Goal: Task Accomplishment & Management: Manage account settings

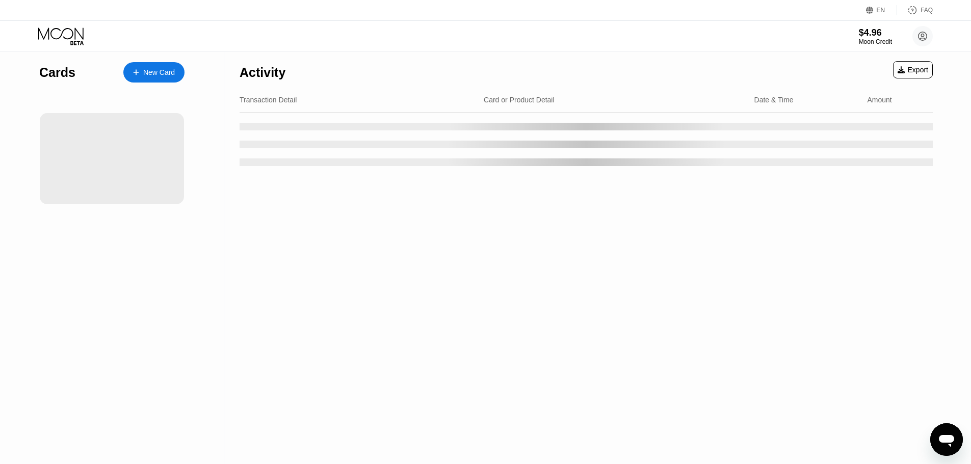
click at [336, 31] on div "$4.96 Moon Credit alae.bus@gmail.com  Home Settings Support Careers About Us L…" at bounding box center [485, 36] width 971 height 31
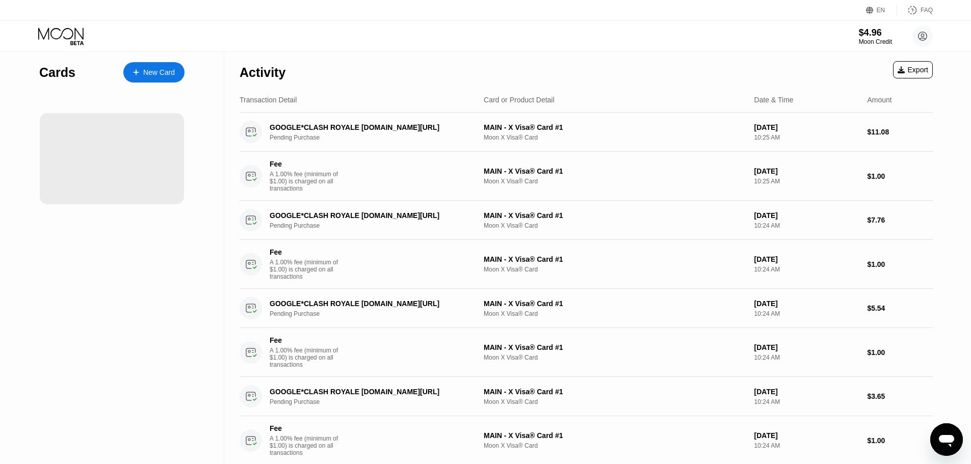
drag, startPoint x: 310, startPoint y: 41, endPoint x: 285, endPoint y: 30, distance: 27.6
click at [285, 30] on div "$4.96 Moon Credit alae.bus@gmail.com  Home Settings Support Careers About Us L…" at bounding box center [485, 36] width 971 height 31
